Goal: Task Accomplishment & Management: Use online tool/utility

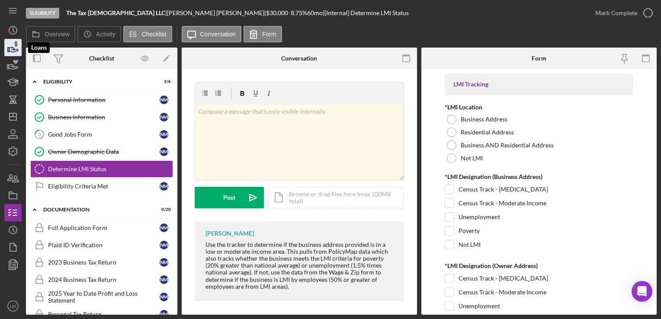
click at [10, 52] on icon "button" at bounding box center [13, 48] width 22 height 22
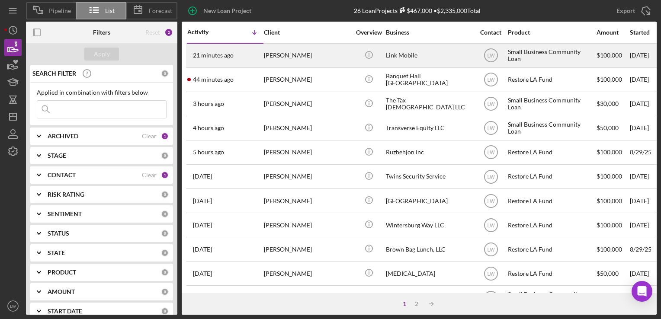
click at [267, 63] on div "[PERSON_NAME]" at bounding box center [307, 55] width 86 height 23
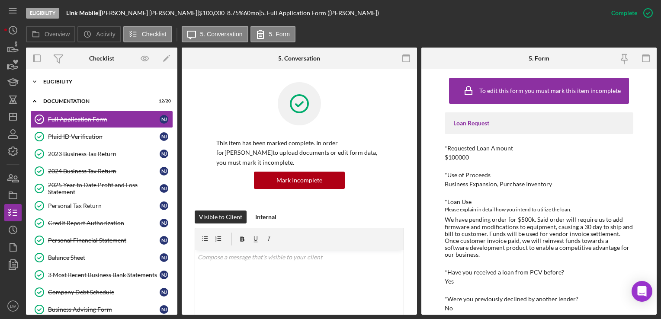
click at [96, 80] on div "Eligibility" at bounding box center [104, 81] width 123 height 5
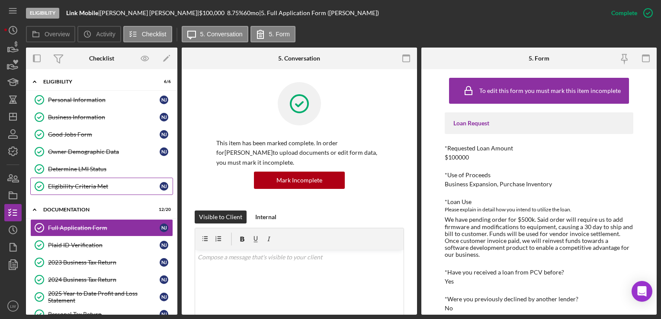
click at [98, 181] on link "Eligibility Criteria Met Eligibility Criteria Met N J" at bounding box center [101, 186] width 143 height 17
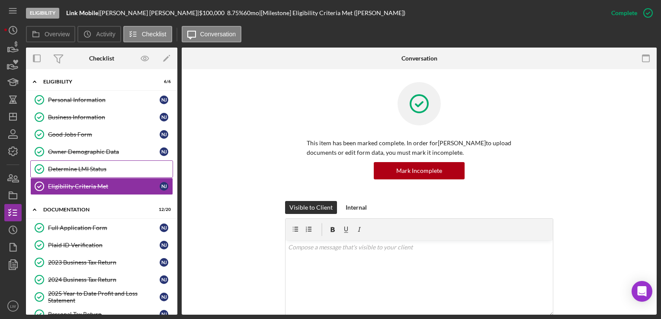
click at [99, 166] on div "Determine LMI Status" at bounding box center [110, 169] width 125 height 7
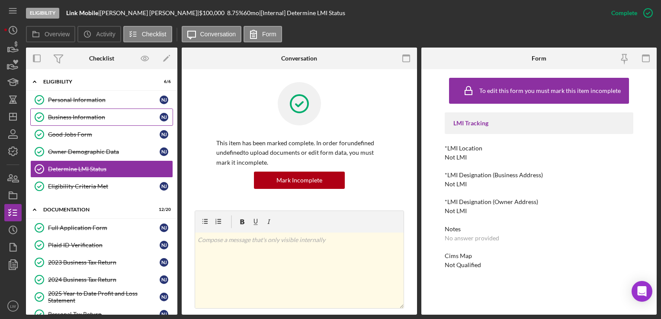
click at [64, 114] on div "Business Information" at bounding box center [104, 117] width 112 height 7
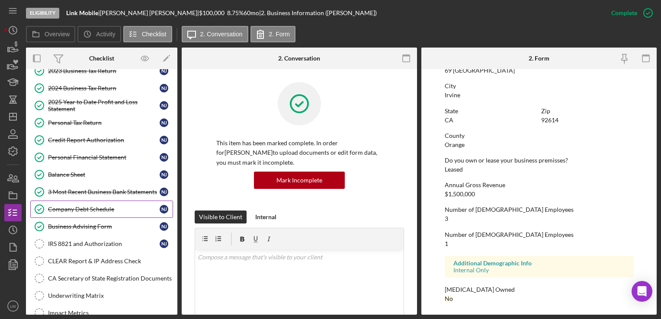
scroll to position [173, 0]
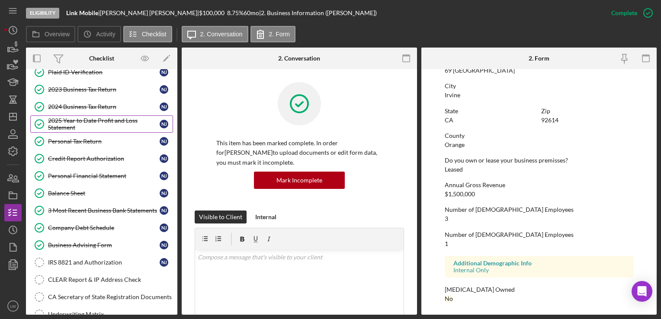
click at [82, 117] on div "2025 Year to Date Profit and Loss Statement" at bounding box center [104, 124] width 112 height 14
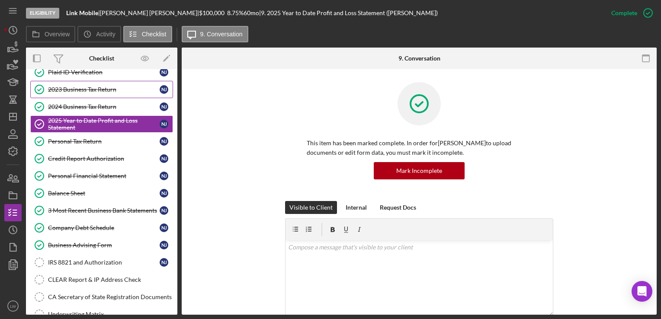
click at [85, 88] on div "2023 Business Tax Return" at bounding box center [104, 89] width 112 height 7
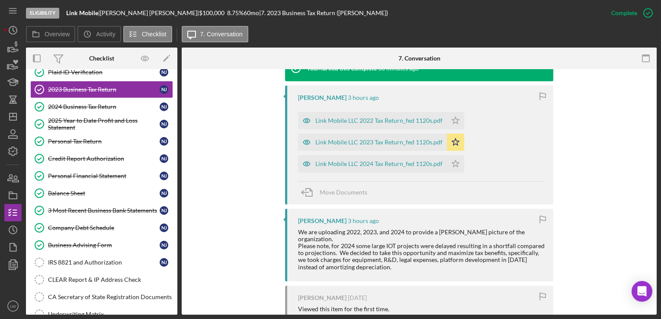
scroll to position [303, 0]
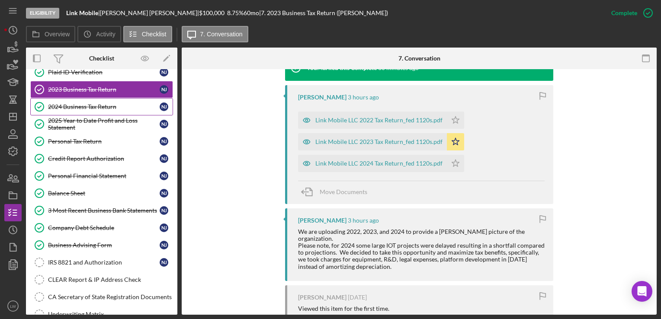
click at [102, 106] on div "2024 Business Tax Return" at bounding box center [104, 106] width 112 height 7
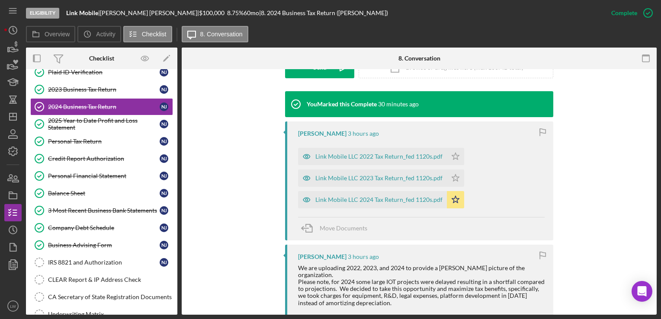
scroll to position [303, 0]
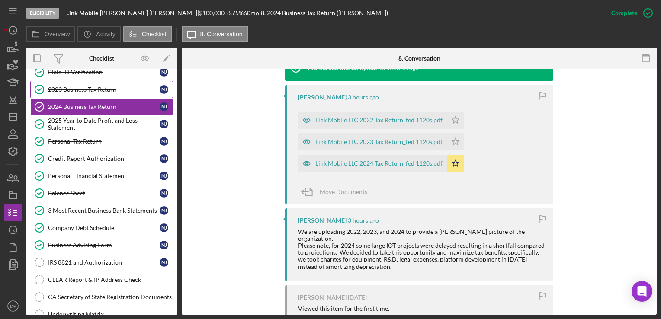
click at [84, 86] on div "2023 Business Tax Return" at bounding box center [104, 89] width 112 height 7
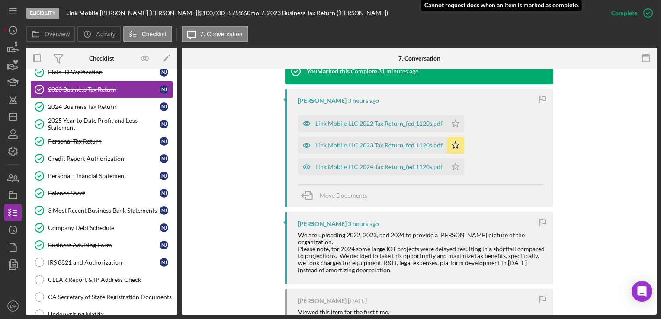
scroll to position [303, 0]
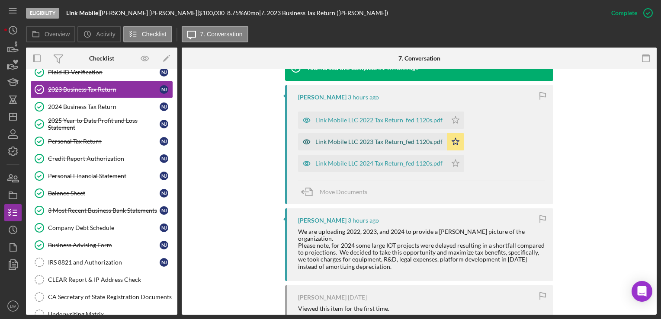
click at [367, 140] on div "Link Mobile LLC 2023 Tax Return_fed 1120s.pdf" at bounding box center [378, 141] width 127 height 7
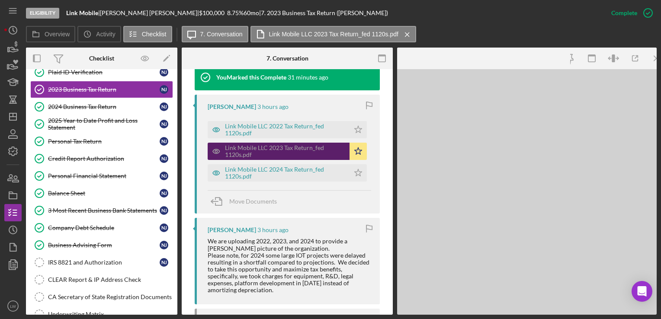
scroll to position [312, 0]
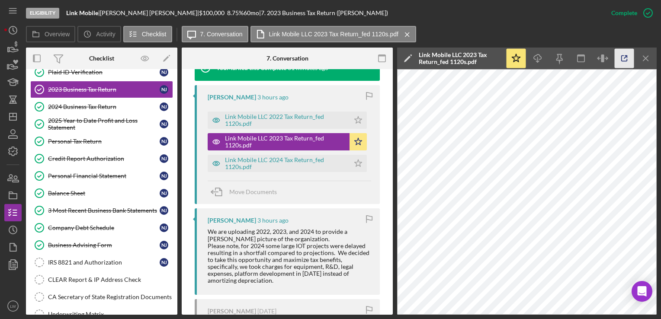
click at [621, 57] on icon "button" at bounding box center [623, 58] width 19 height 19
click at [85, 107] on div "2024 Business Tax Return" at bounding box center [104, 106] width 112 height 7
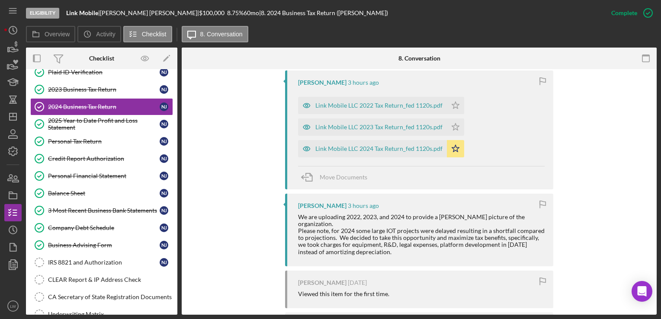
scroll to position [303, 0]
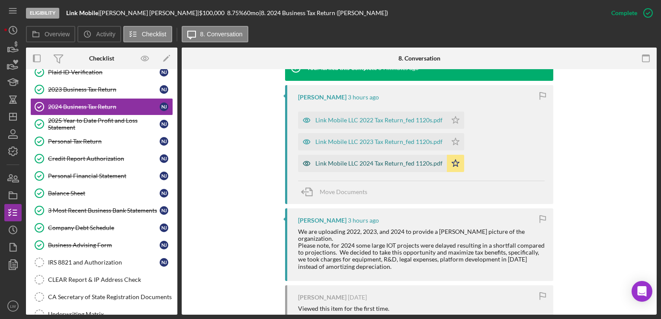
click at [399, 164] on div "Link Mobile LLC 2024 Tax Return_fed 1120s.pdf" at bounding box center [378, 163] width 127 height 7
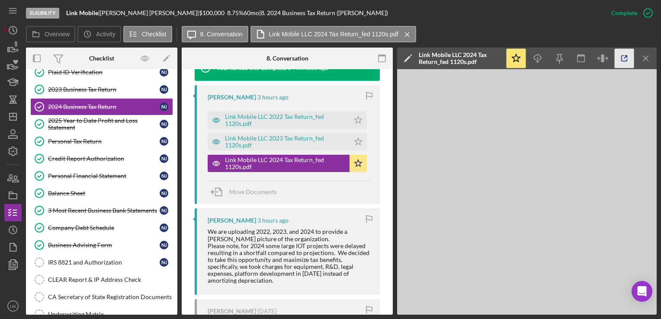
click at [632, 60] on icon "button" at bounding box center [623, 58] width 19 height 19
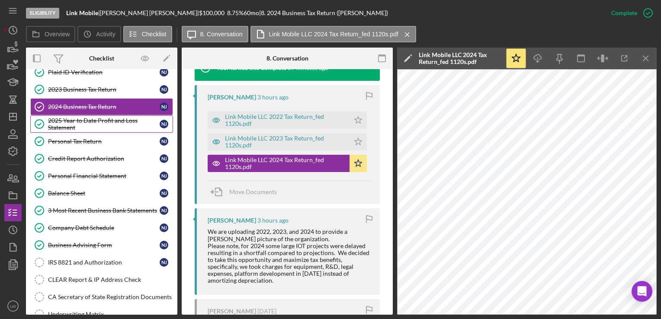
click at [111, 118] on div "2025 Year to Date Profit and Loss Statement" at bounding box center [104, 124] width 112 height 14
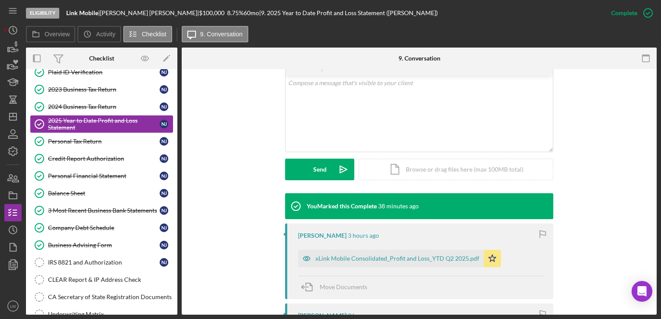
scroll to position [195, 0]
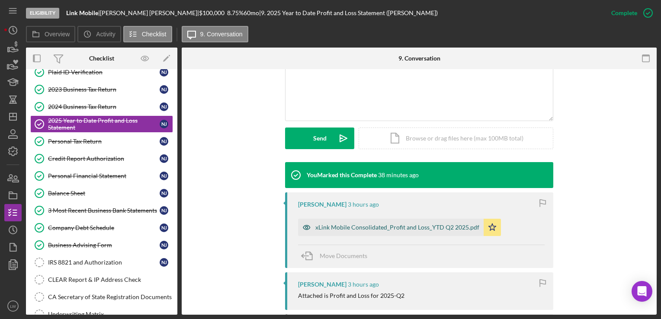
click at [406, 226] on div "xLink Mobile Consolidated_Profit and Loss_YTD Q2 2025.pdf" at bounding box center [397, 227] width 164 height 7
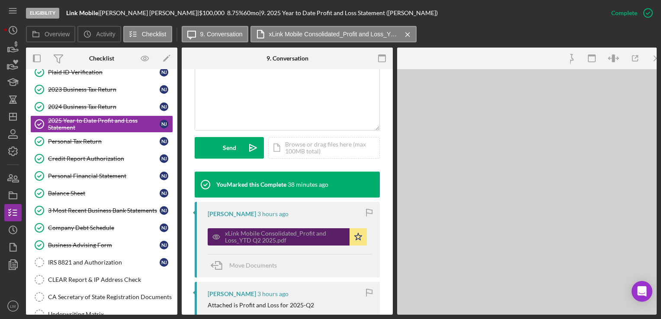
scroll to position [205, 0]
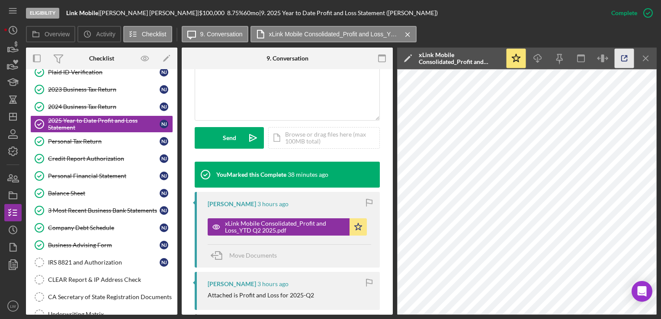
click at [625, 64] on icon "button" at bounding box center [623, 58] width 19 height 19
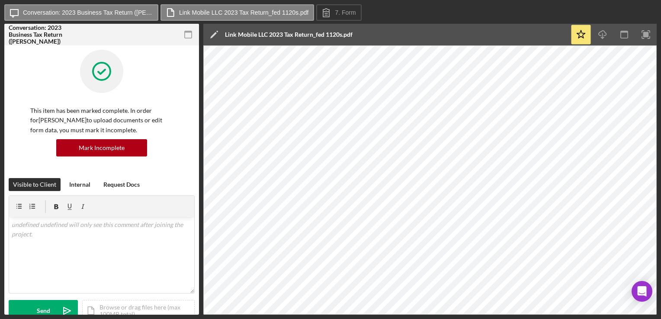
click at [187, 30] on icon "button" at bounding box center [188, 34] width 19 height 19
click at [195, 35] on icon "button" at bounding box center [188, 34] width 19 height 19
click at [187, 37] on icon "button" at bounding box center [188, 34] width 19 height 19
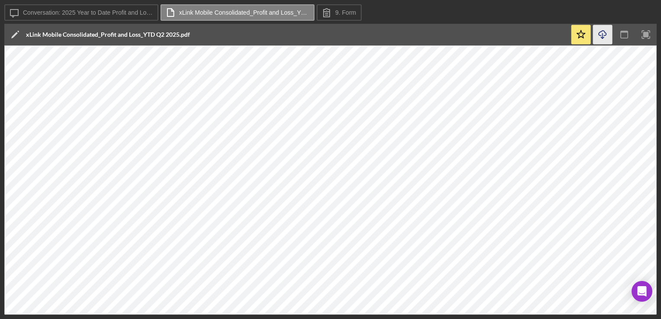
click at [597, 39] on icon "Icon/Download" at bounding box center [602, 34] width 19 height 19
